Goal: Task Accomplishment & Management: Manage account settings

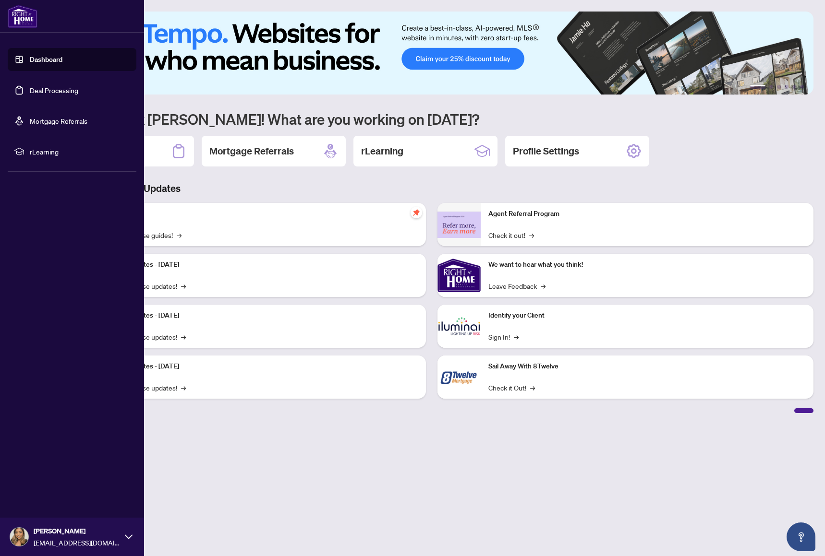
click at [30, 90] on link "Deal Processing" at bounding box center [54, 90] width 48 height 9
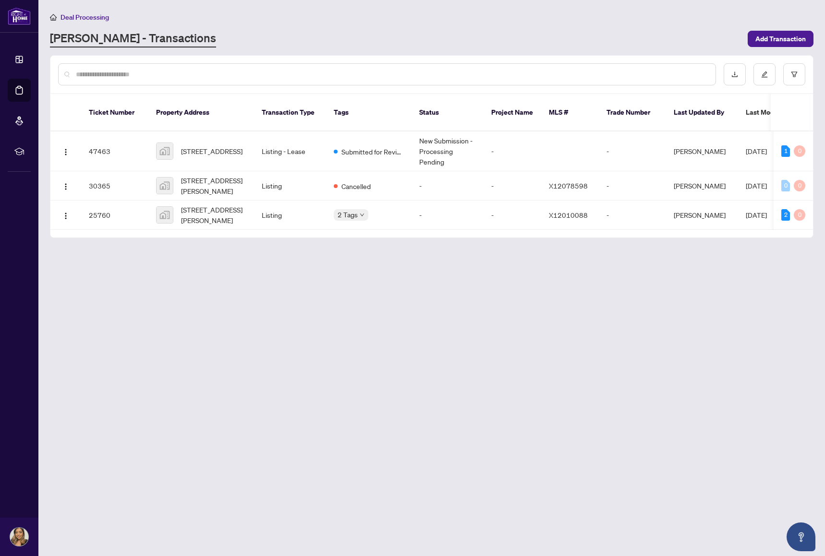
click at [384, 354] on main "Deal Processing [PERSON_NAME] - Transactions Add Transaction Ticket Number Prop…" at bounding box center [431, 278] width 786 height 556
click at [381, 209] on div "2 Tags" at bounding box center [369, 214] width 70 height 11
click at [296, 203] on td "Listing" at bounding box center [290, 215] width 72 height 29
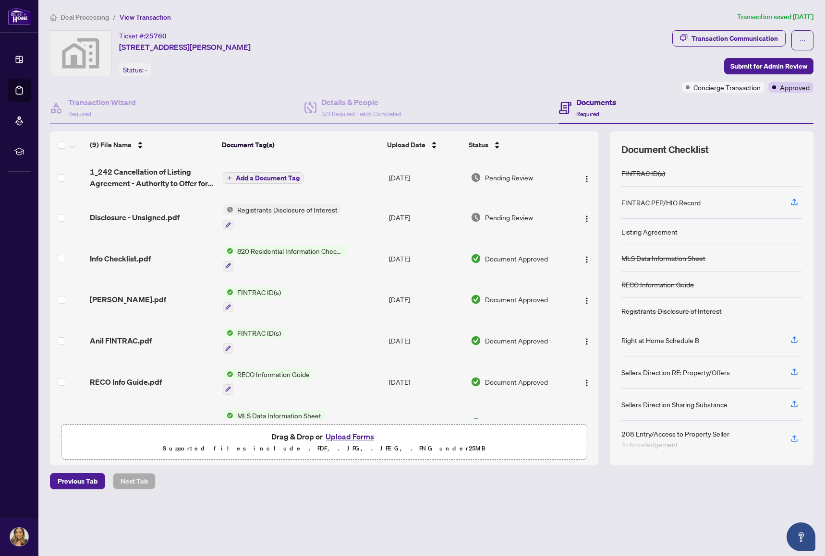
click at [175, 213] on span "Disclosure - Unsigned.pdf" at bounding box center [135, 218] width 90 height 12
